Goal: Use online tool/utility: Utilize a website feature to perform a specific function

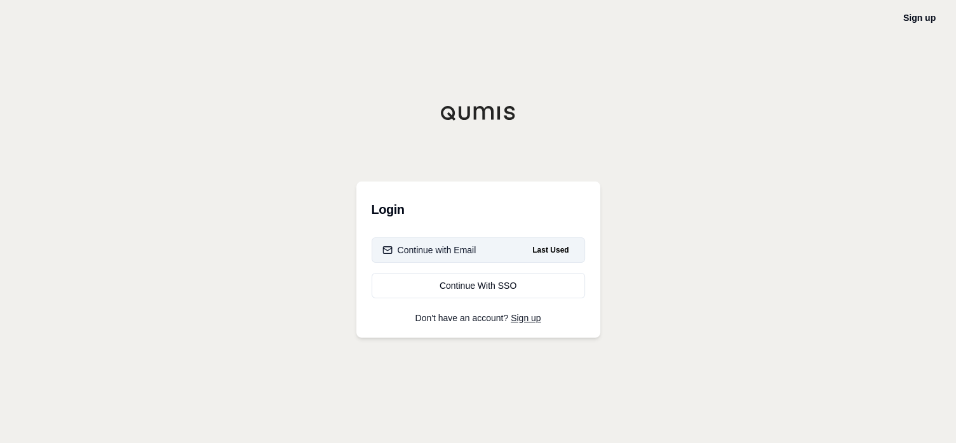
click at [485, 242] on button "Continue with Email Last Used" at bounding box center [477, 250] width 213 height 25
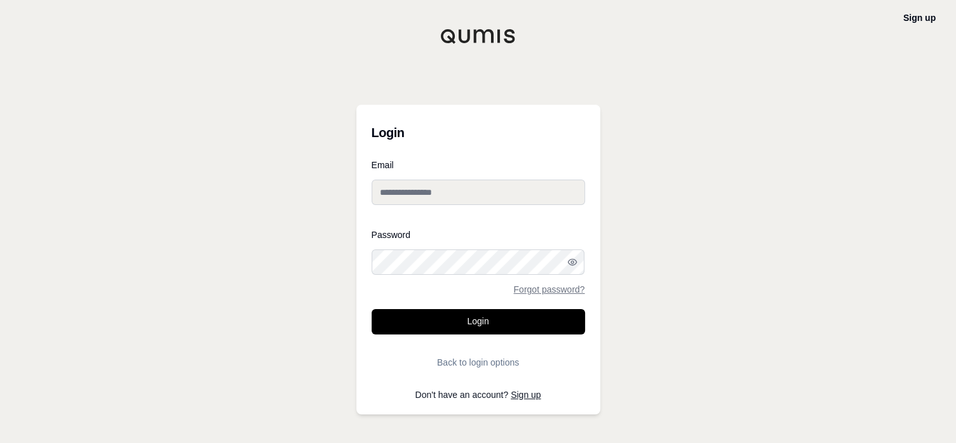
click at [471, 193] on input "Email" at bounding box center [477, 192] width 213 height 25
type input "**********"
click at [466, 318] on button "Login" at bounding box center [477, 321] width 213 height 25
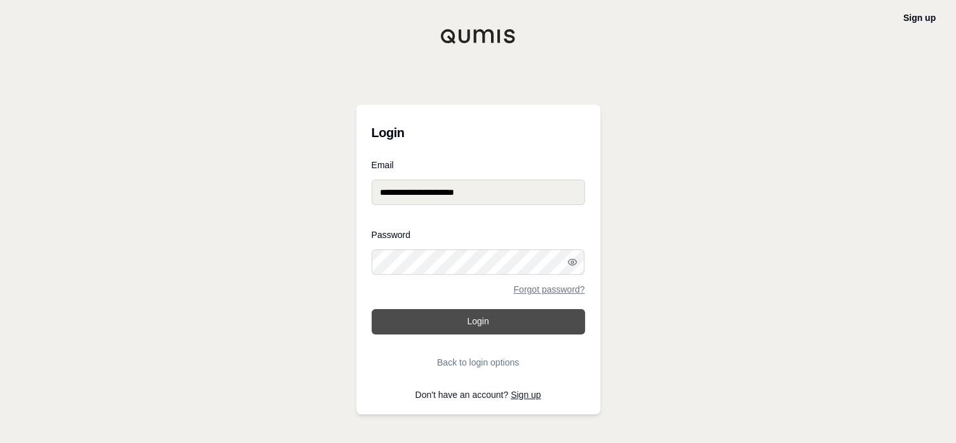
click at [472, 318] on button "Login" at bounding box center [477, 321] width 213 height 25
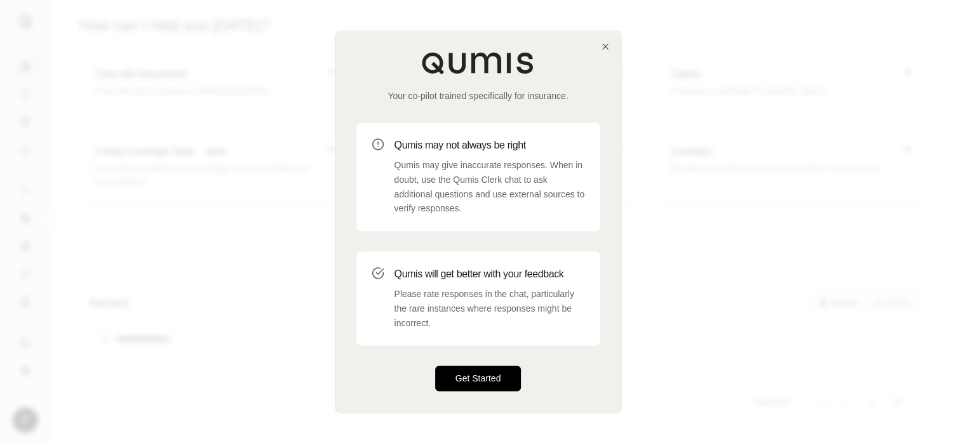
click at [486, 381] on button "Get Started" at bounding box center [478, 378] width 86 height 25
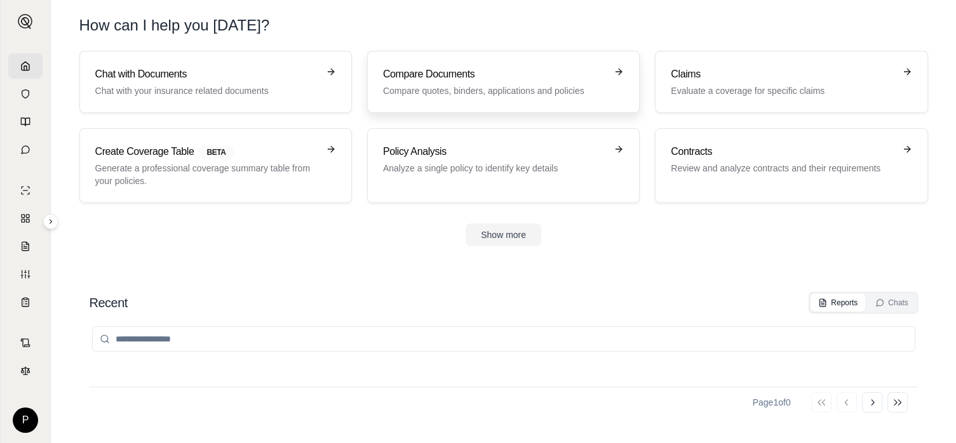
click at [474, 79] on h3 "Compare Documents" at bounding box center [494, 74] width 223 height 15
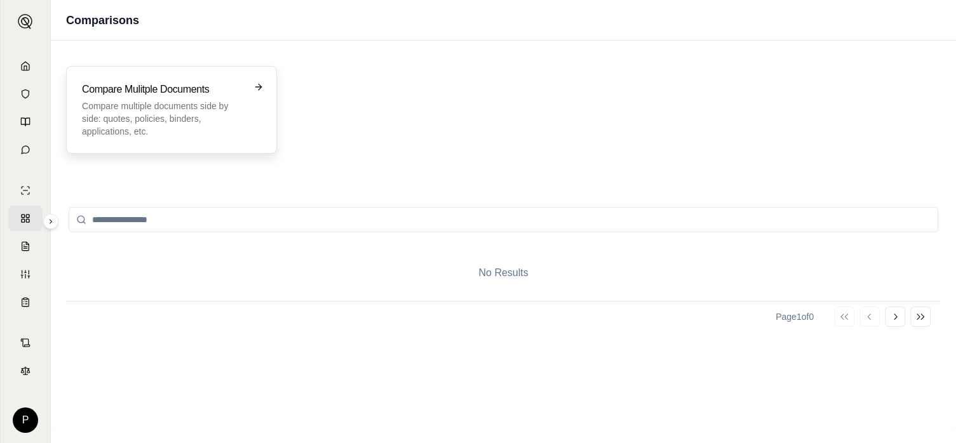
click at [166, 100] on p "Compare multiple documents side by side: quotes, policies, binders, application…" at bounding box center [162, 119] width 161 height 38
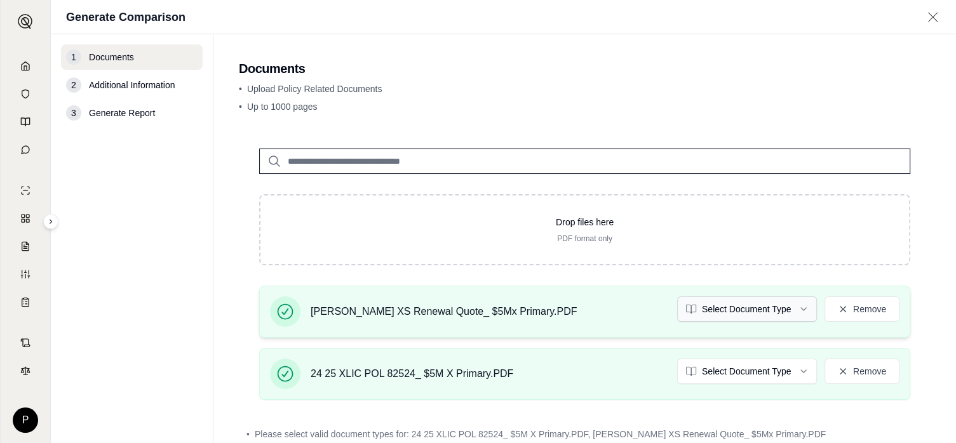
click at [796, 306] on html "P Generate Comparison 1 Documents 2 Additional Information 3 Generate Report Do…" at bounding box center [478, 221] width 956 height 443
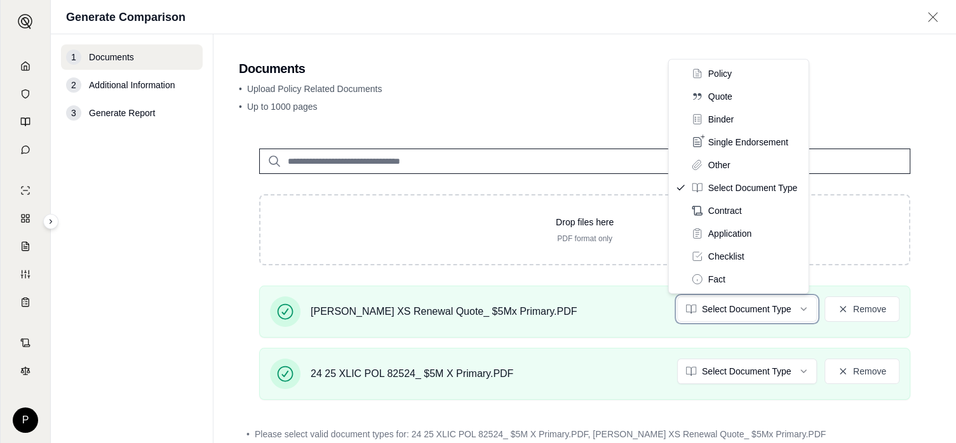
click at [598, 315] on html "P Generate Comparison 1 Documents 2 Additional Information 3 Generate Report Do…" at bounding box center [478, 221] width 956 height 443
click at [793, 307] on html "P Generate Comparison 1 Documents 2 Additional Information 3 Generate Report Do…" at bounding box center [478, 221] width 956 height 443
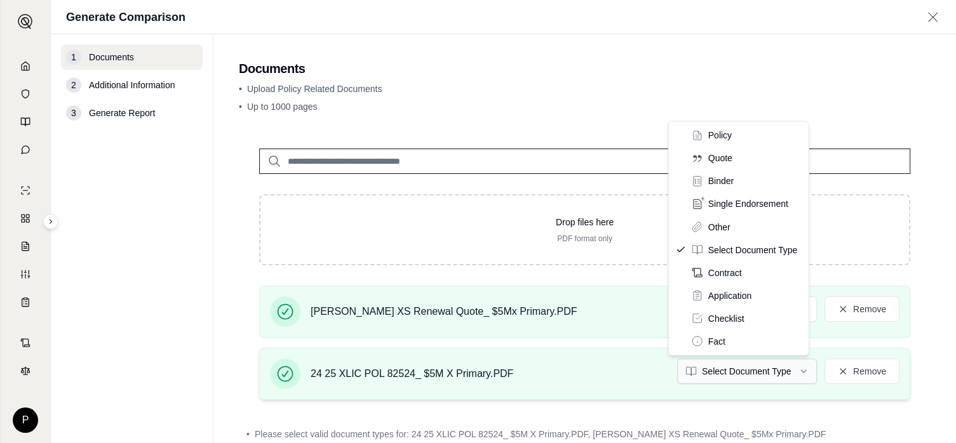
click at [786, 369] on html "P Generate Comparison 1 Documents 2 Additional Information 3 Generate Report Do…" at bounding box center [478, 221] width 956 height 443
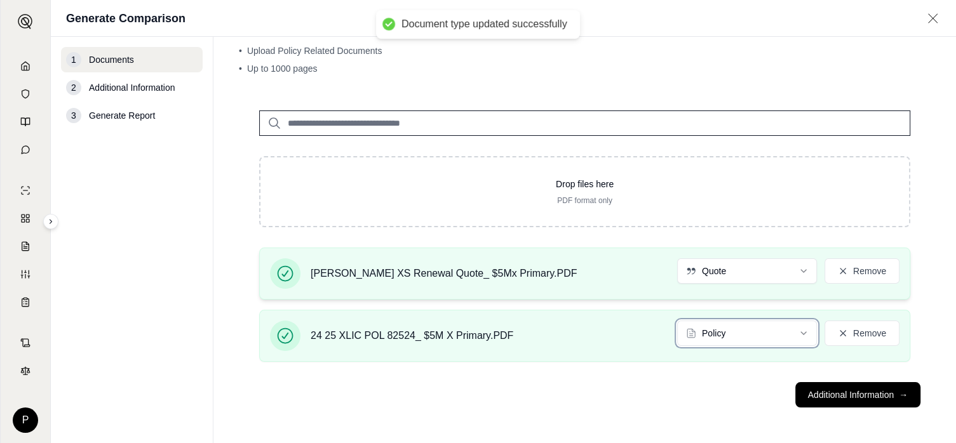
scroll to position [39, 0]
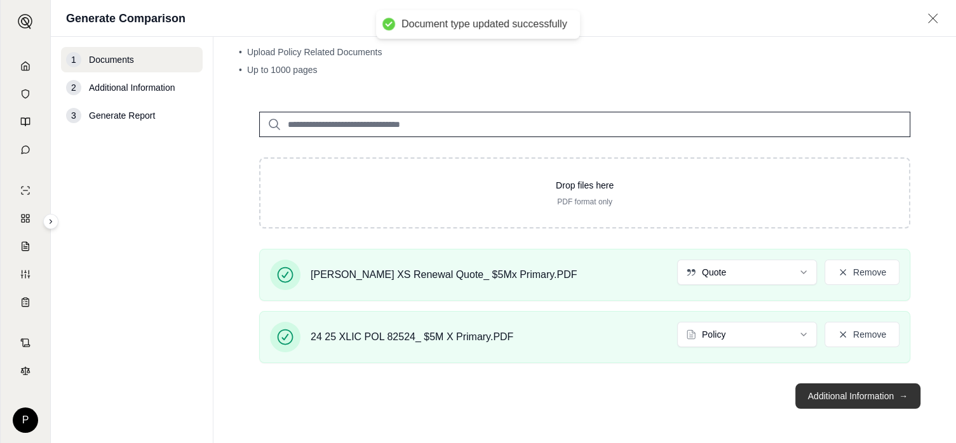
click at [822, 388] on button "Additional Information →" at bounding box center [857, 396] width 125 height 25
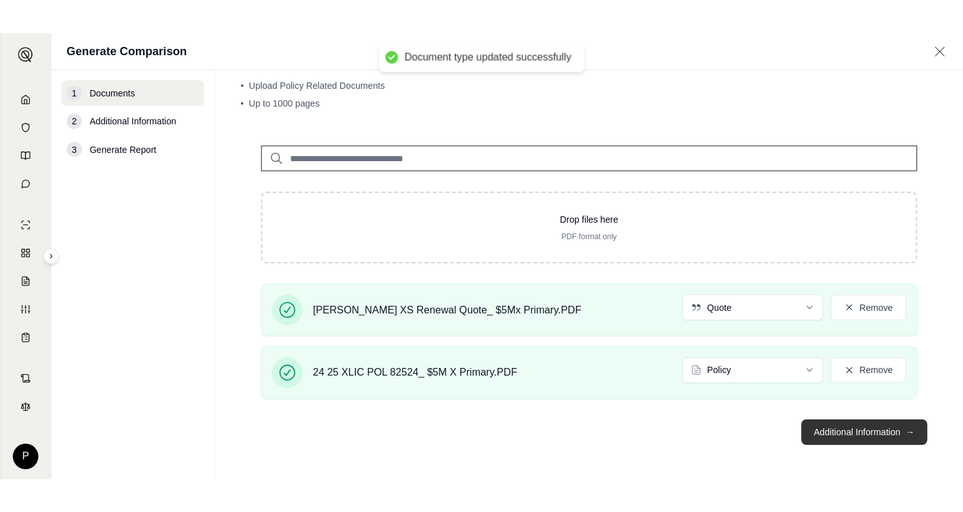
scroll to position [0, 0]
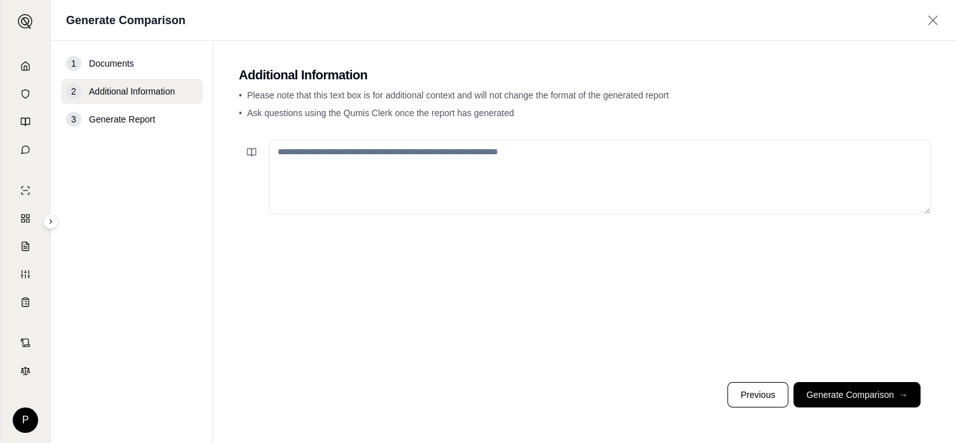
click at [285, 144] on textarea at bounding box center [599, 177] width 661 height 75
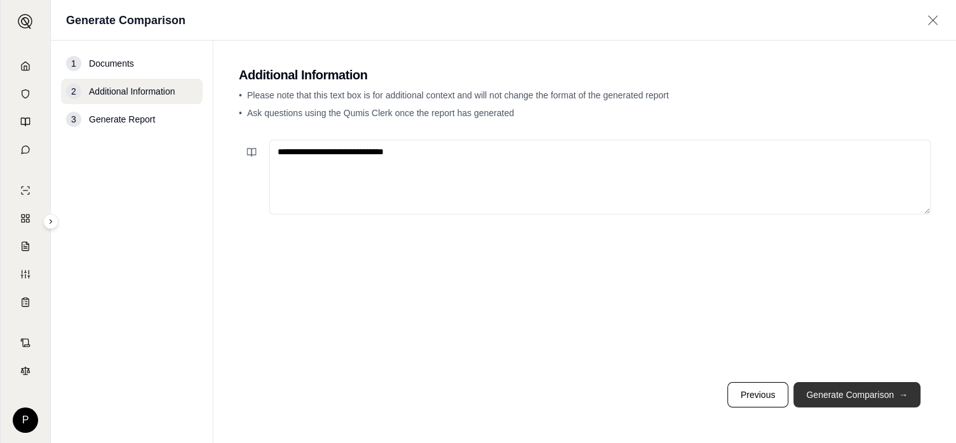
type textarea "**********"
click at [842, 387] on button "Generate Comparison →" at bounding box center [856, 394] width 127 height 25
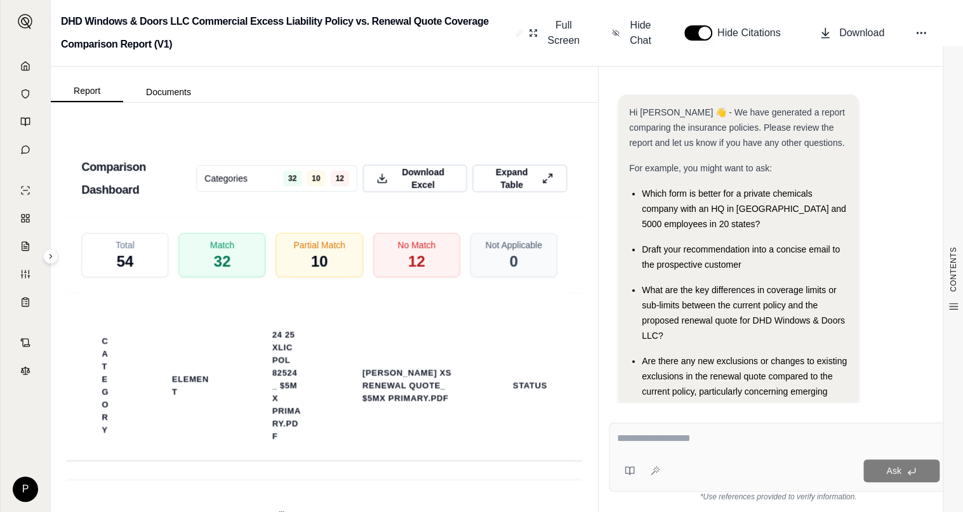
scroll to position [2604, 0]
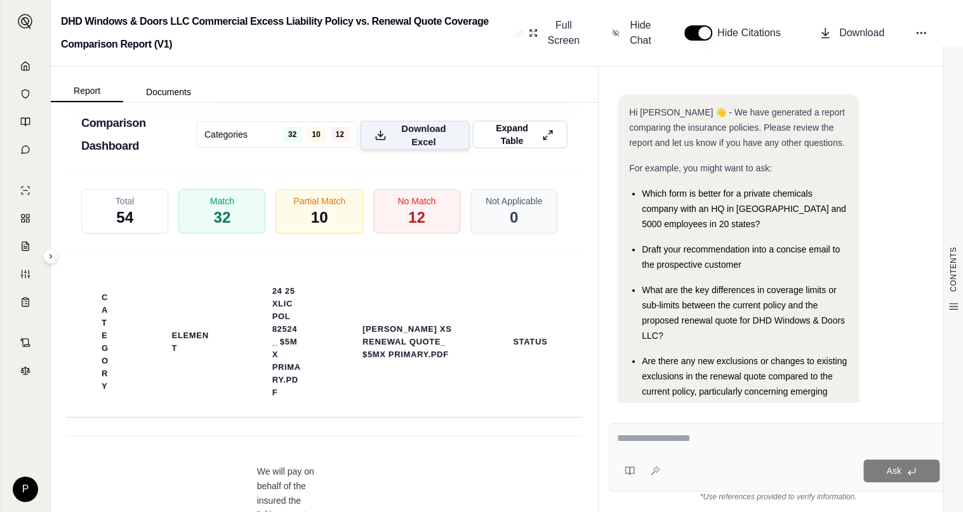
click at [419, 149] on span "Download Excel" at bounding box center [424, 135] width 64 height 27
